Goal: Task Accomplishment & Management: Manage account settings

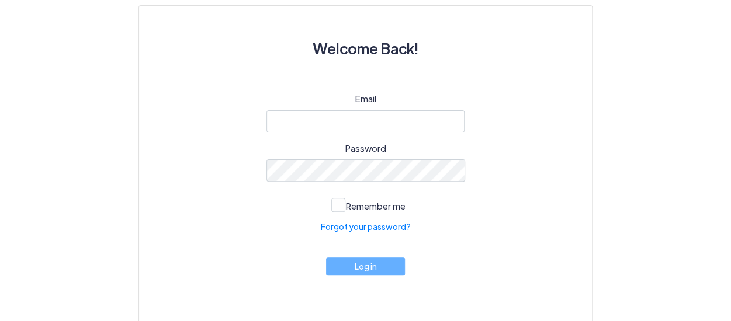
scroll to position [117, 0]
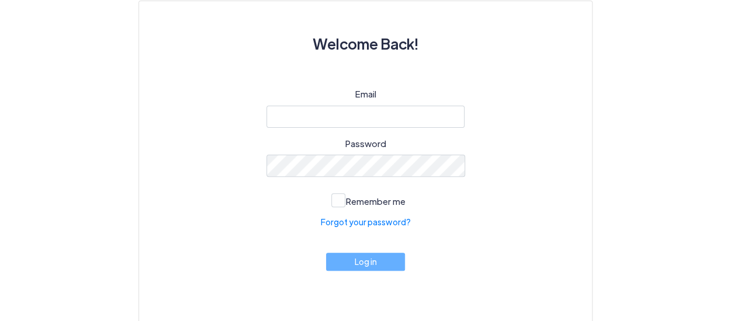
click at [266, 177] on div at bounding box center [266, 177] width 0 height 0
click at [512, 189] on div "Email Password Remember me Forgot your password? Log in" at bounding box center [365, 192] width 397 height 208
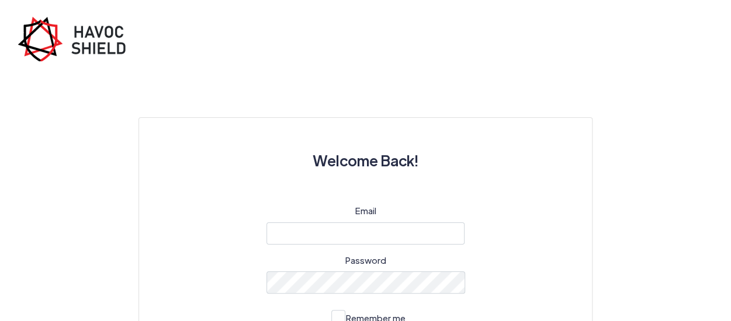
scroll to position [0, 0]
click at [104, 41] on img at bounding box center [76, 38] width 117 height 45
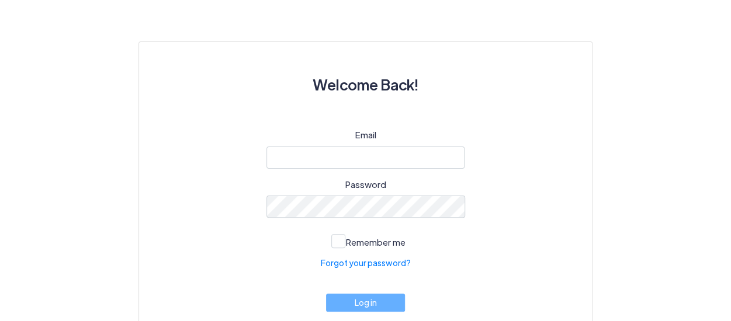
scroll to position [117, 0]
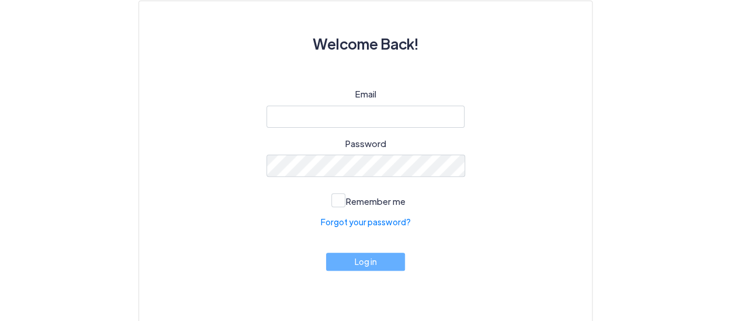
click at [266, 177] on div at bounding box center [266, 177] width 0 height 0
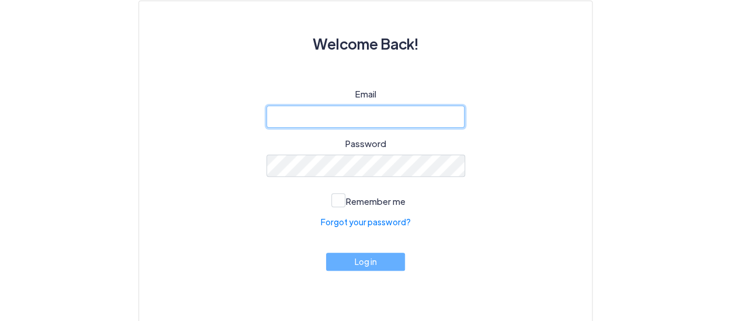
type input "[EMAIL_ADDRESS][DOMAIN_NAME]"
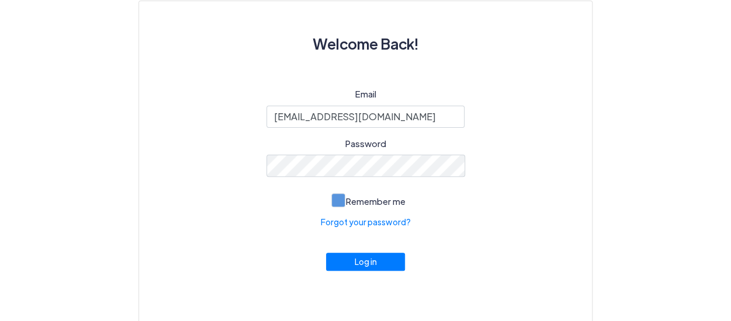
click at [338, 199] on span at bounding box center [338, 200] width 14 height 14
click at [0, 0] on input "Remember me" at bounding box center [0, 0] width 0 height 0
click at [361, 259] on button "Log in" at bounding box center [365, 259] width 79 height 18
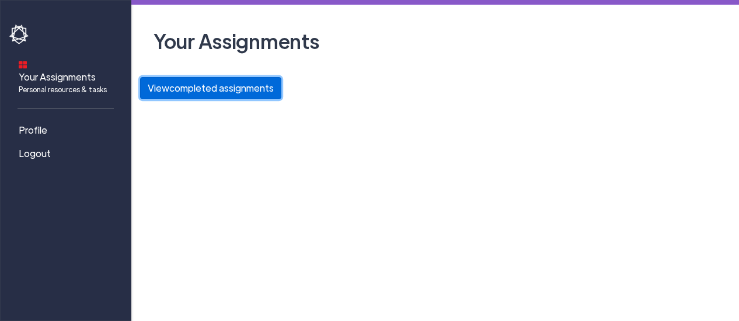
click at [192, 86] on button "View completed assignments" at bounding box center [210, 88] width 141 height 22
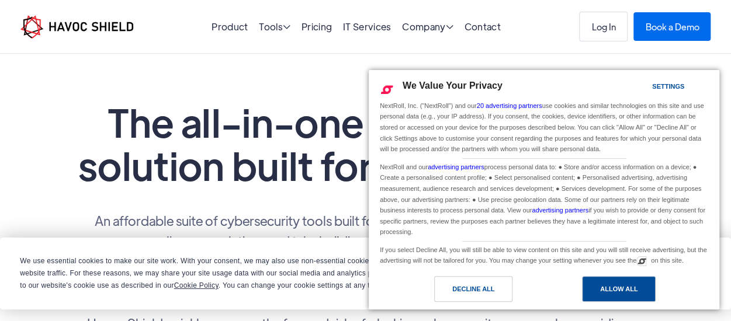
click at [597, 293] on div "Allow All" at bounding box center [619, 289] width 74 height 26
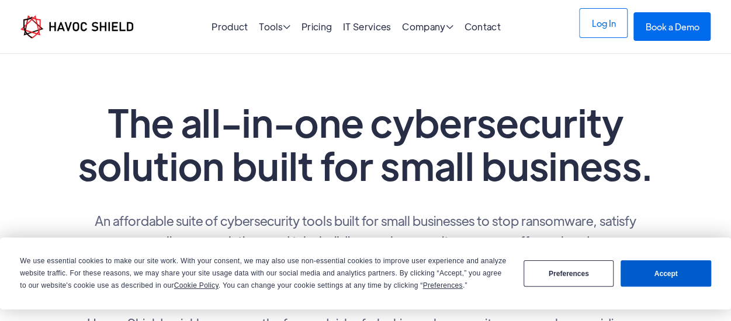
click at [586, 33] on link "Log In" at bounding box center [603, 23] width 48 height 30
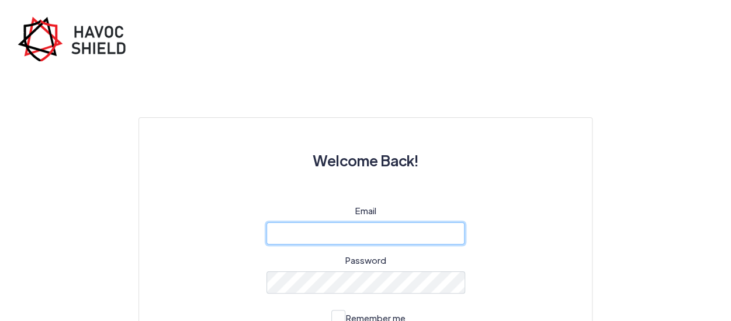
click at [311, 230] on input "email" at bounding box center [365, 234] width 199 height 22
type input "[EMAIL_ADDRESS][DOMAIN_NAME]"
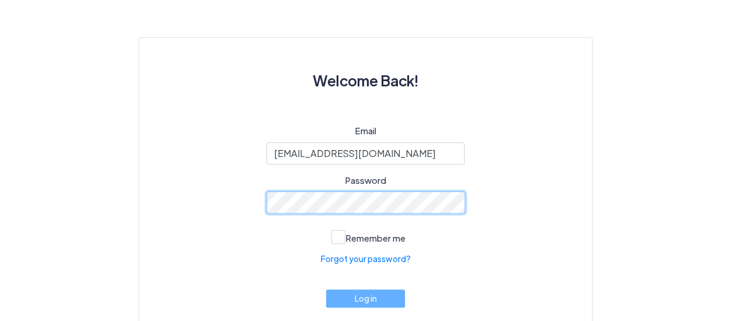
scroll to position [98, 0]
